Goal: Information Seeking & Learning: Learn about a topic

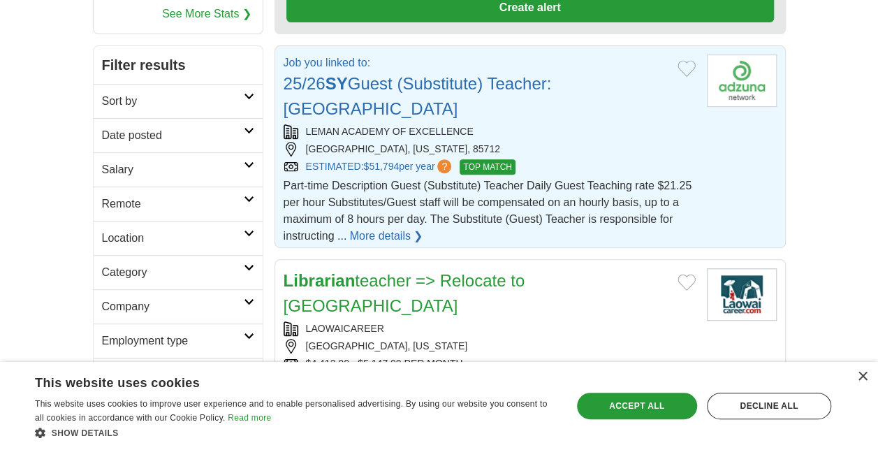
scroll to position [246, 0]
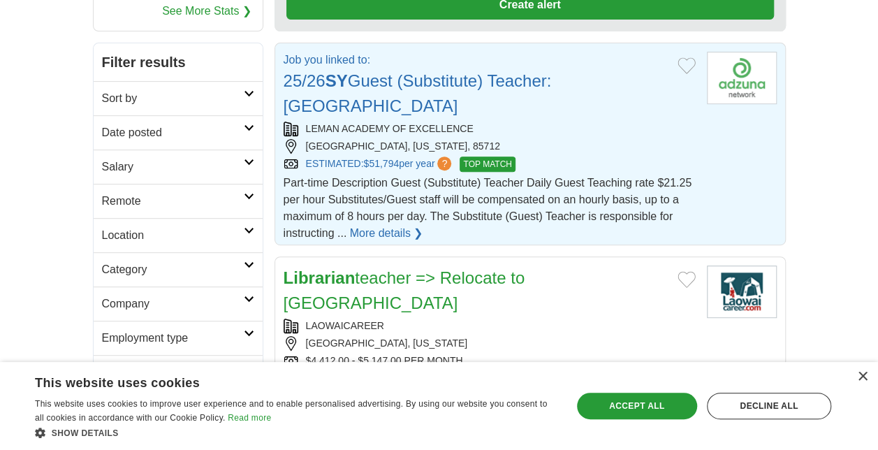
click at [375, 231] on link "More details ❯" at bounding box center [386, 233] width 73 height 17
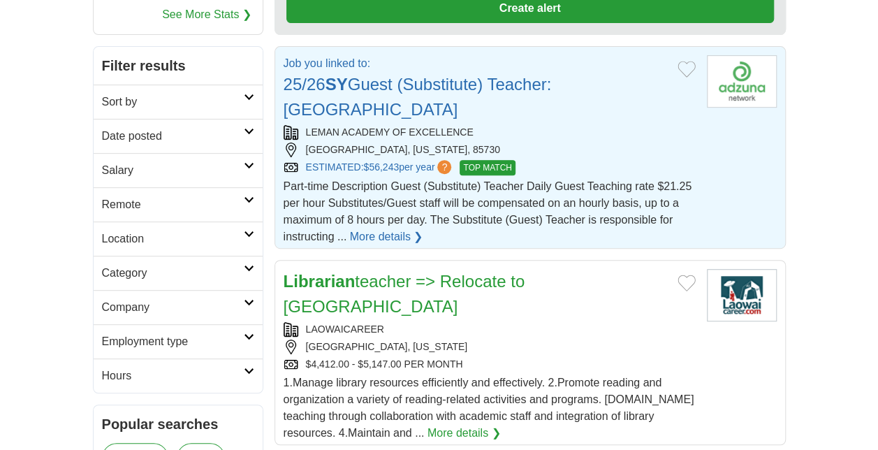
scroll to position [243, 0]
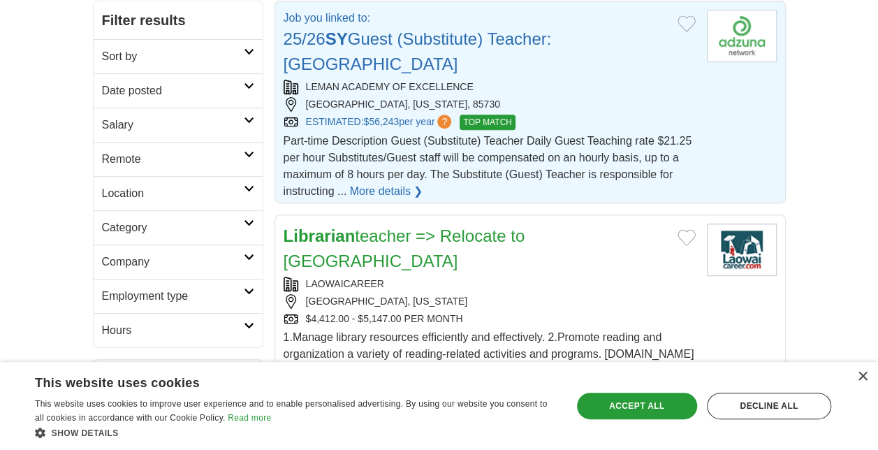
scroll to position [288, 0]
click at [462, 378] on link "More details ❯" at bounding box center [463, 386] width 73 height 17
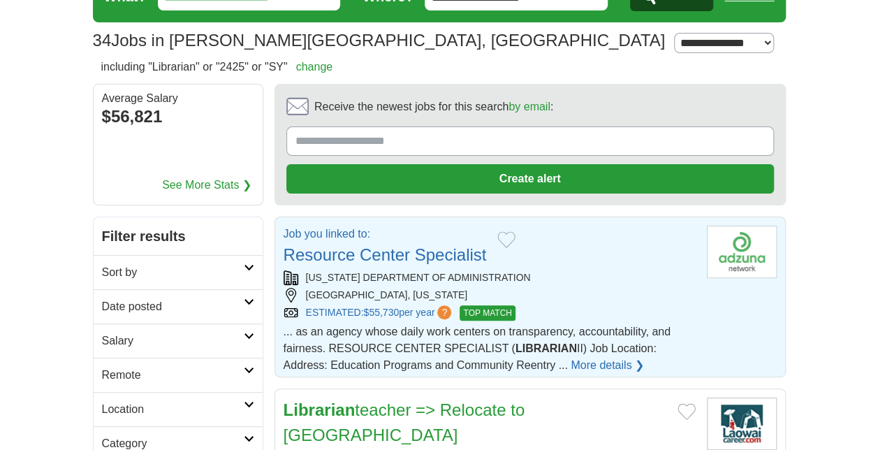
scroll to position [74, 0]
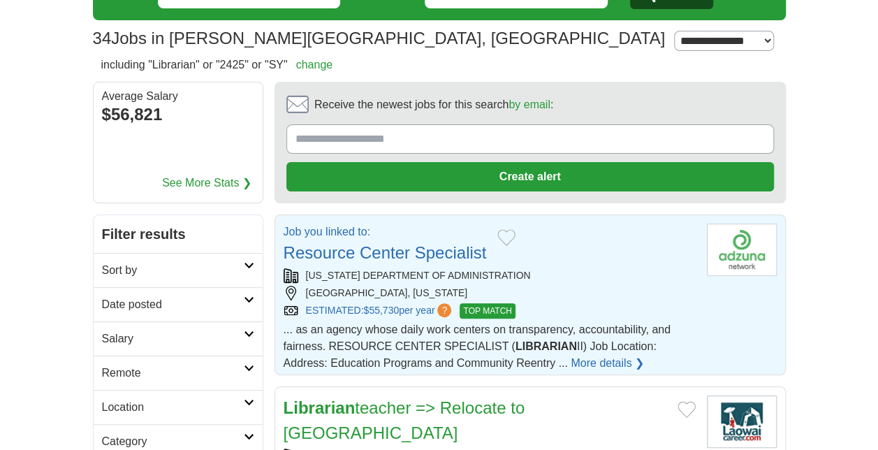
click at [598, 360] on link "More details ❯" at bounding box center [606, 363] width 73 height 17
